Goal: Task Accomplishment & Management: Use online tool/utility

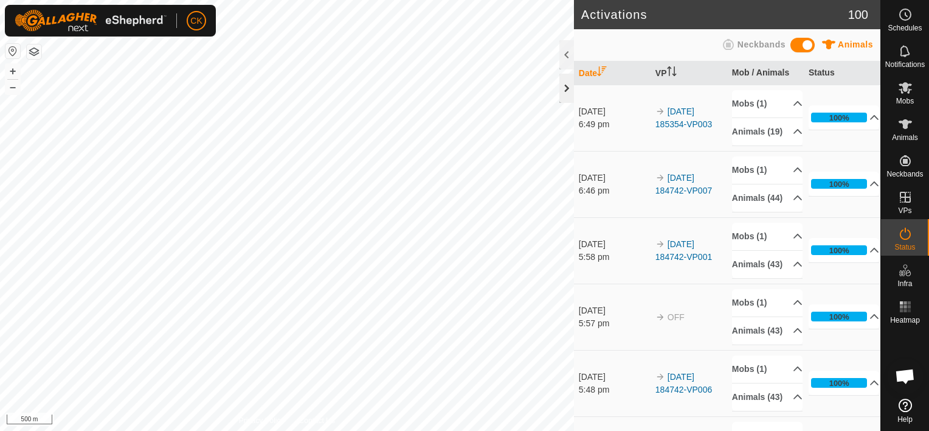
click at [565, 95] on div at bounding box center [567, 88] width 15 height 29
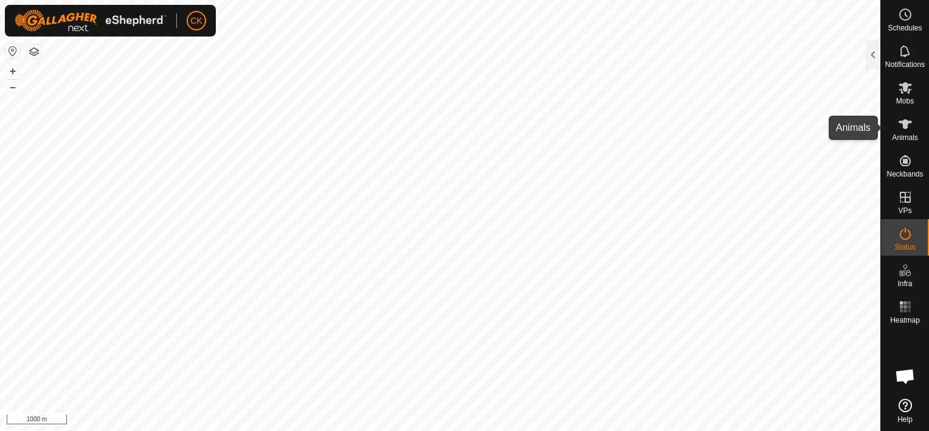
click at [903, 122] on icon at bounding box center [905, 124] width 13 height 10
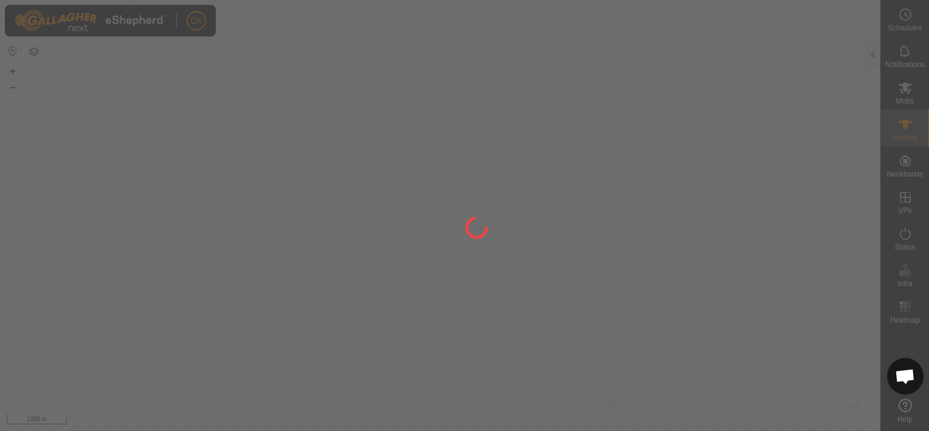
click at [876, 60] on div at bounding box center [464, 215] width 929 height 431
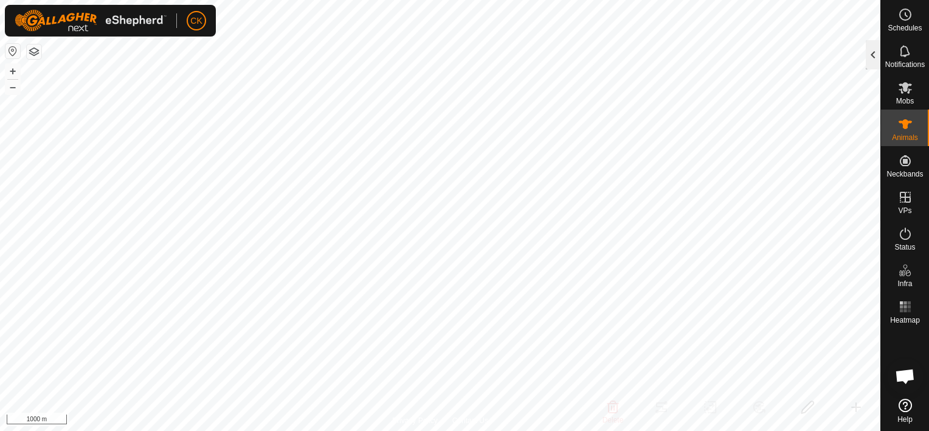
click at [874, 57] on div at bounding box center [873, 54] width 15 height 29
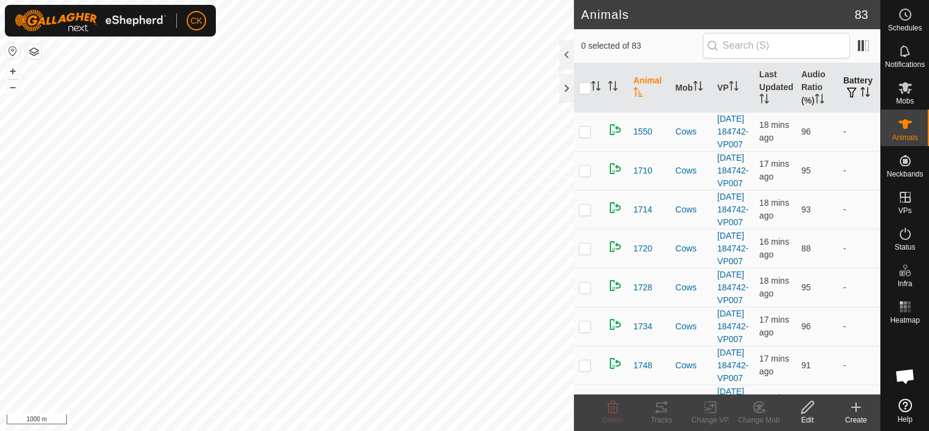
click at [848, 86] on th "Battery" at bounding box center [860, 87] width 42 height 49
click at [861, 88] on icon "Activate to sort" at bounding box center [866, 92] width 10 height 10
click at [844, 134] on div at bounding box center [851, 129] width 15 height 15
click at [563, 89] on div at bounding box center [567, 88] width 15 height 29
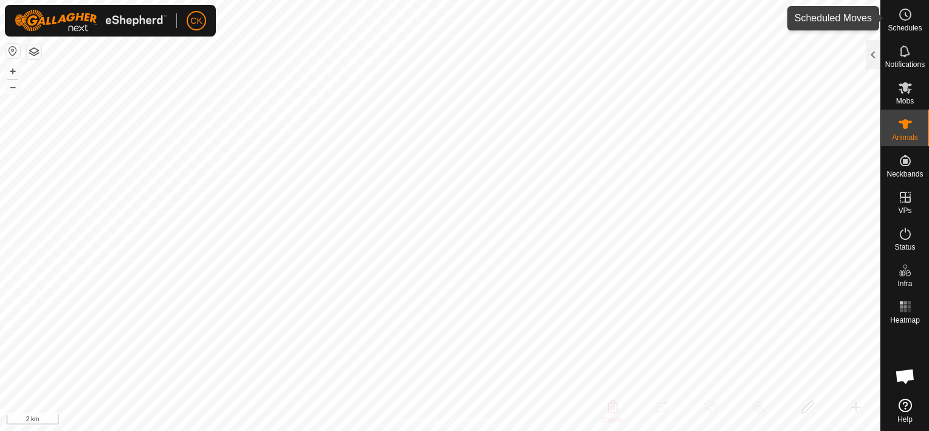
click at [904, 13] on icon at bounding box center [905, 14] width 15 height 15
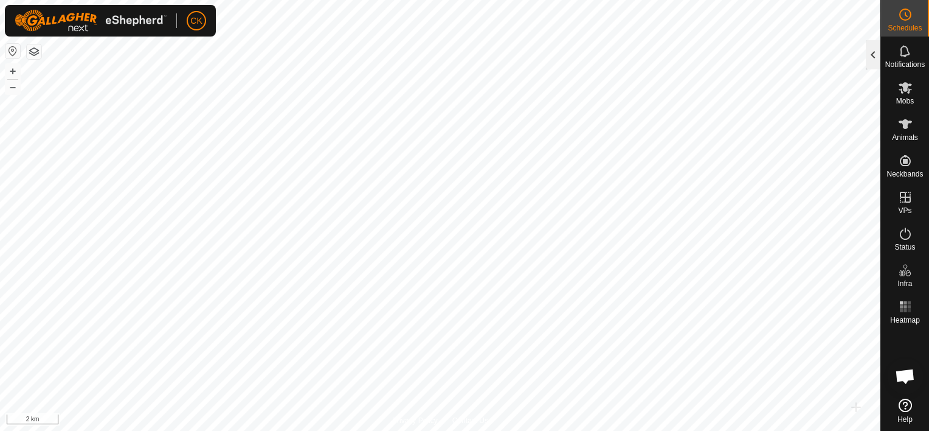
click at [874, 57] on div at bounding box center [873, 54] width 15 height 29
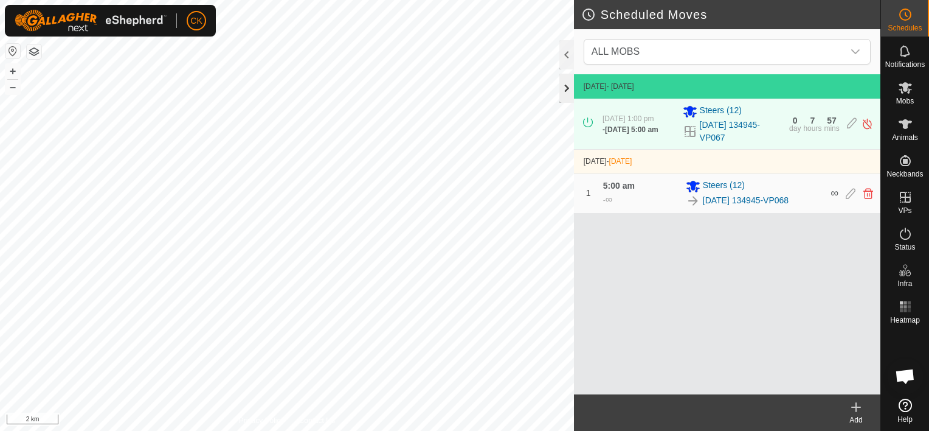
click at [566, 88] on div at bounding box center [567, 88] width 15 height 29
